Goal: Information Seeking & Learning: Find specific fact

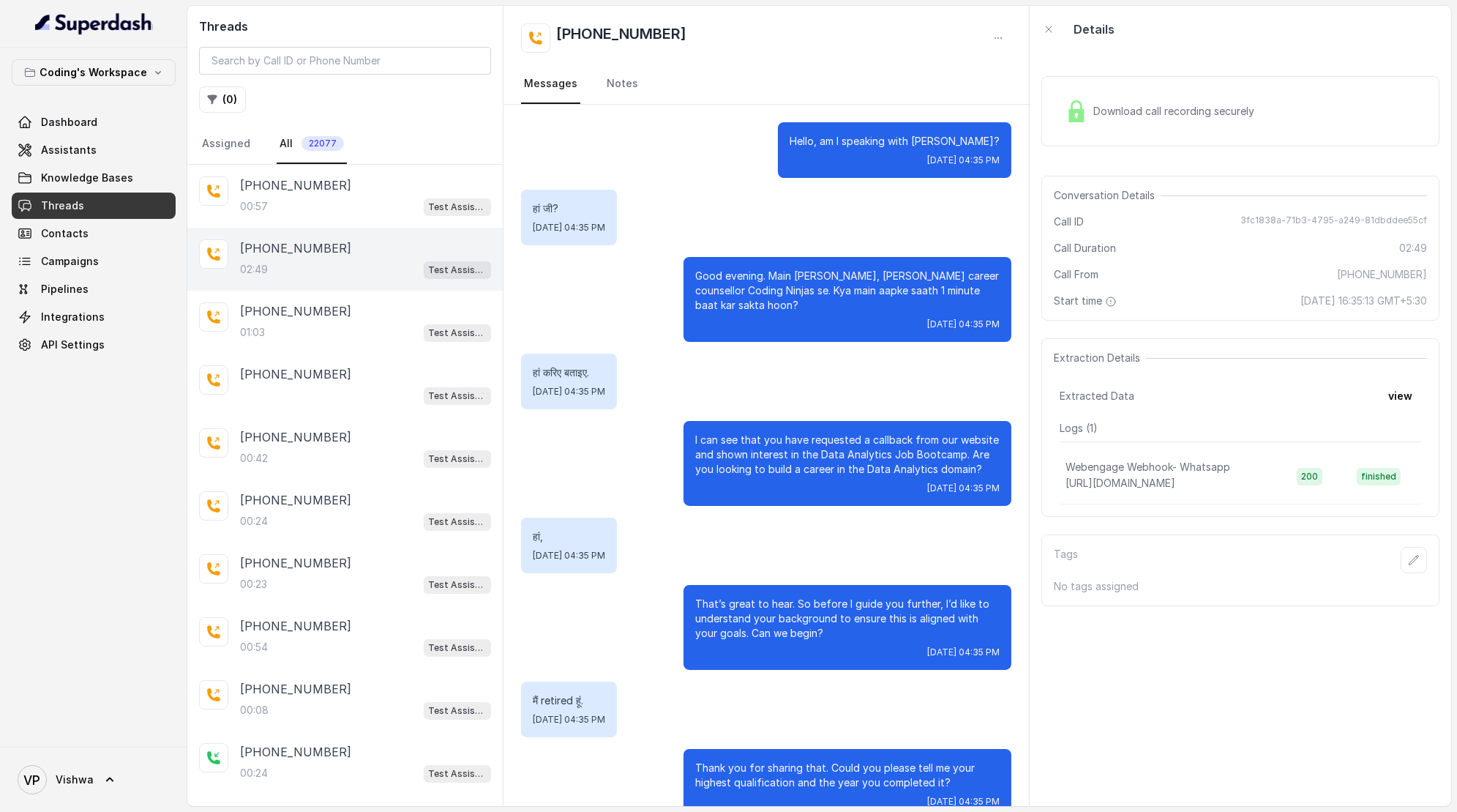
scroll to position [1388, 0]
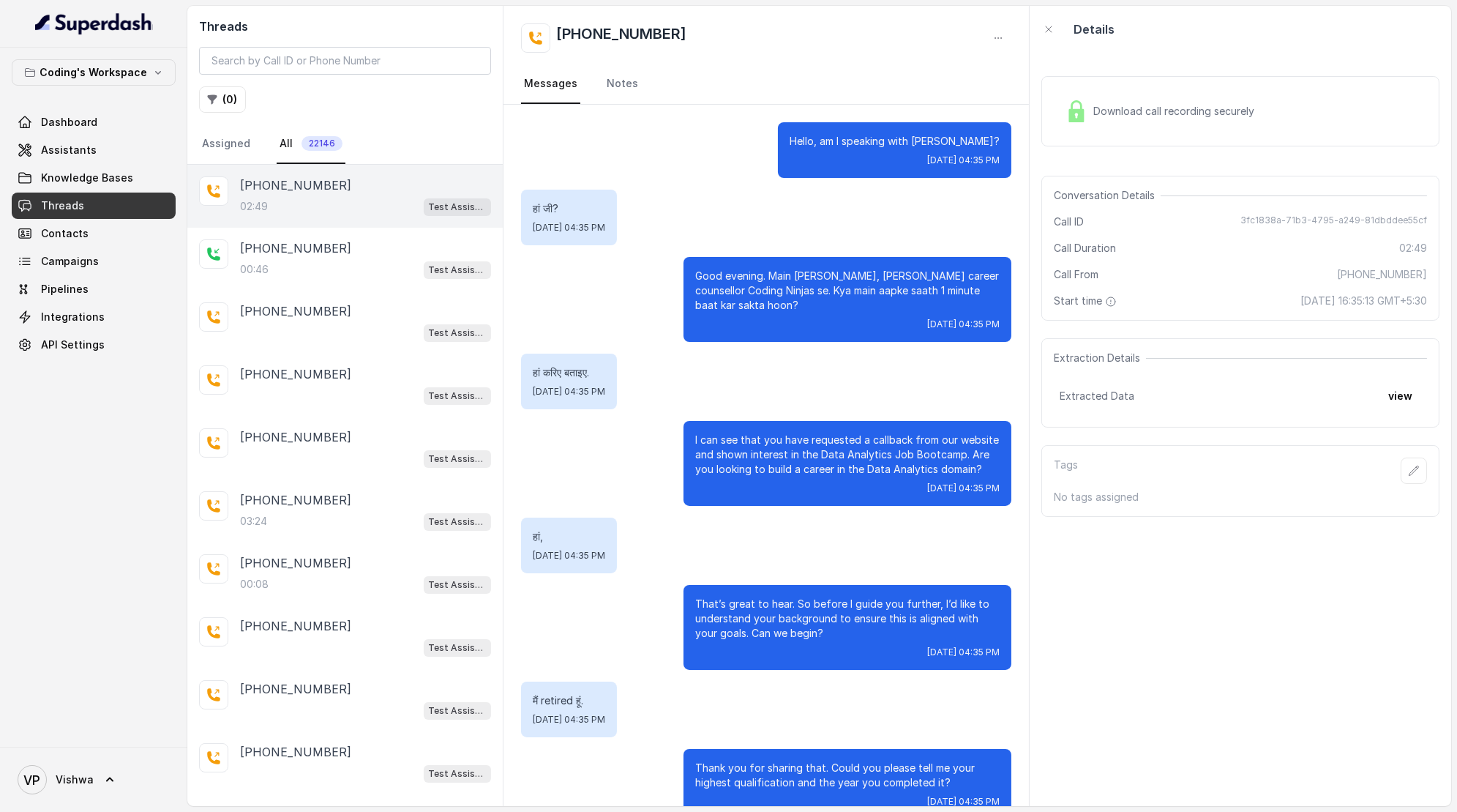
scroll to position [1534, 0]
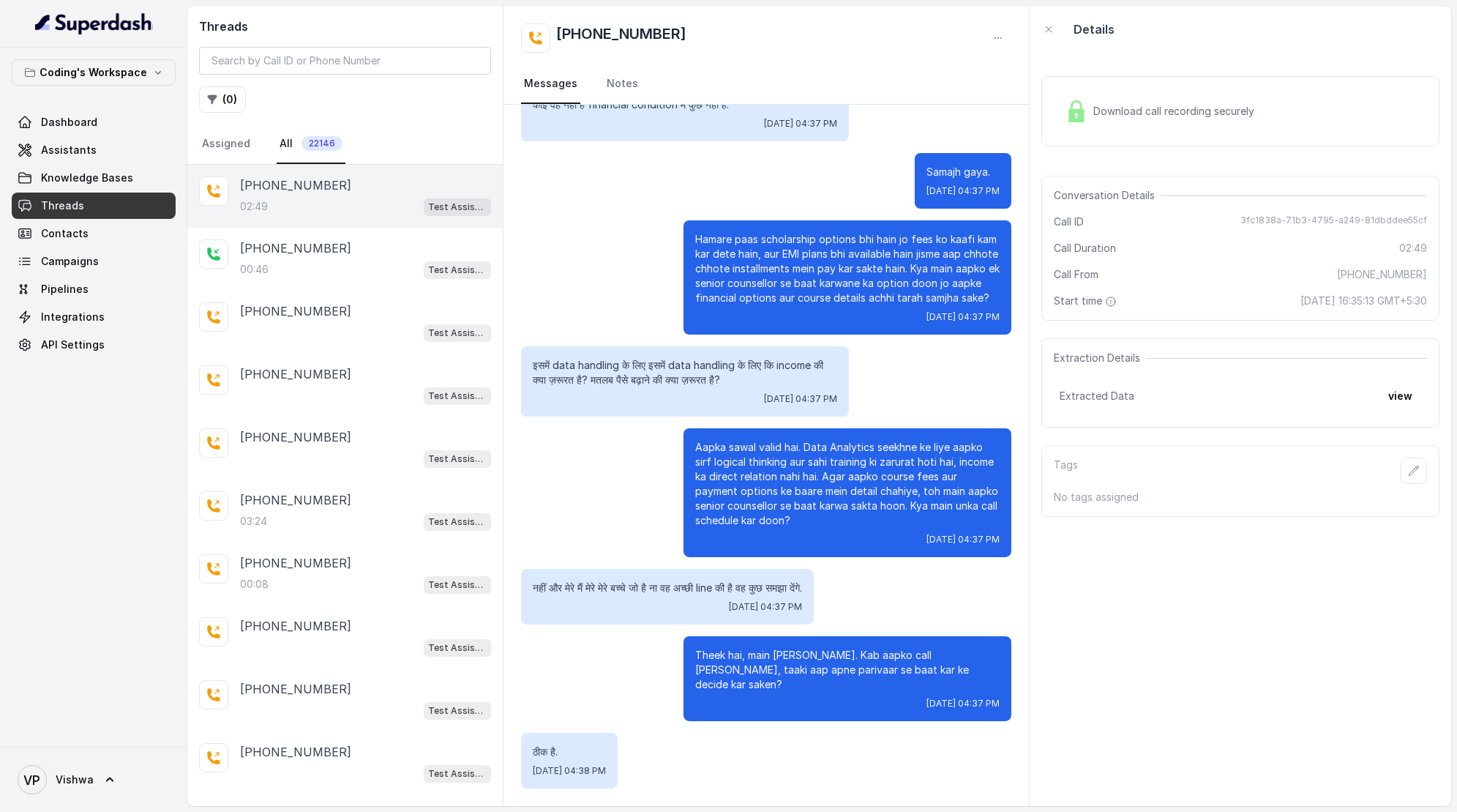
click at [297, 197] on div "02:49 Test Assistant- 2" at bounding box center [365, 206] width 251 height 19
click at [1144, 113] on span "Download call recording securely" at bounding box center [1177, 111] width 167 height 15
